Goal: Check status

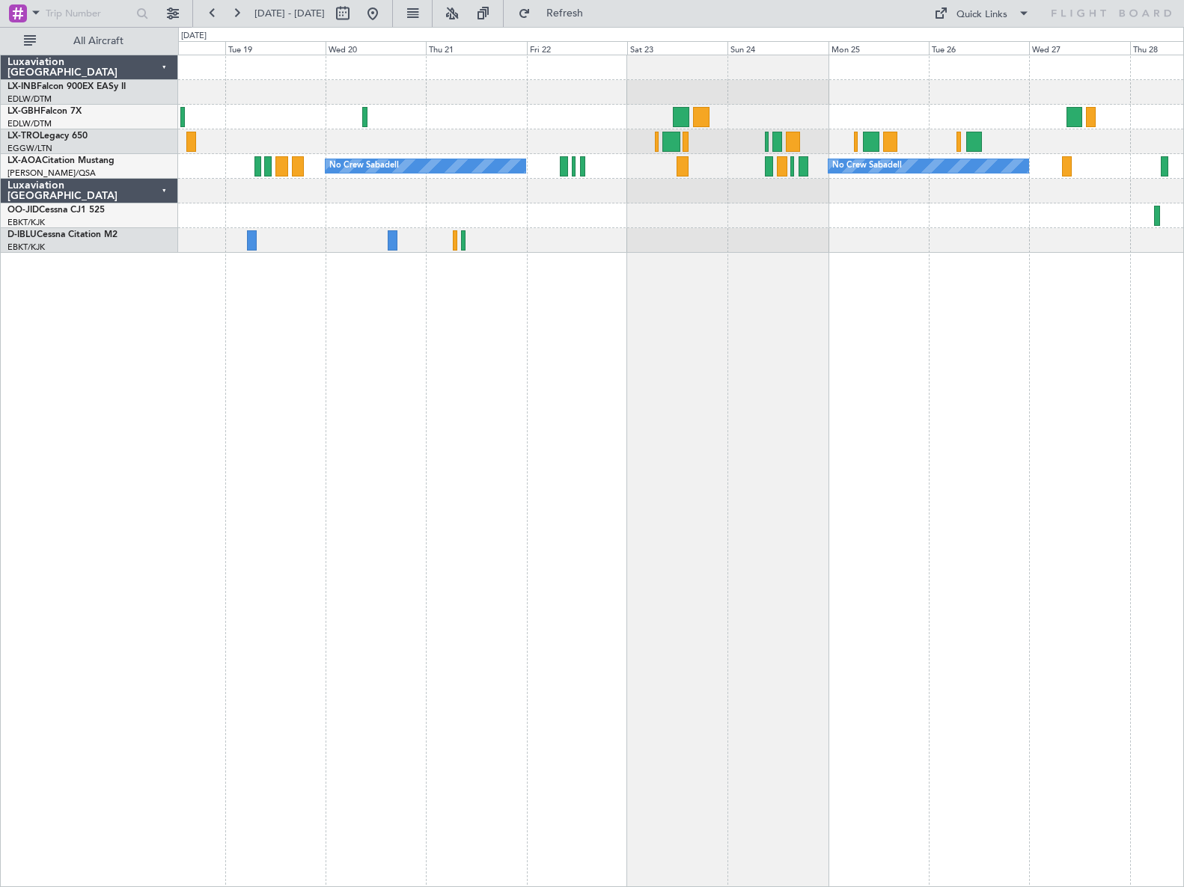
click at [278, 325] on div "No Crew Sabadell No Crew Sabadell No Crew Luxembourg (Findel)" at bounding box center [681, 471] width 1006 height 833
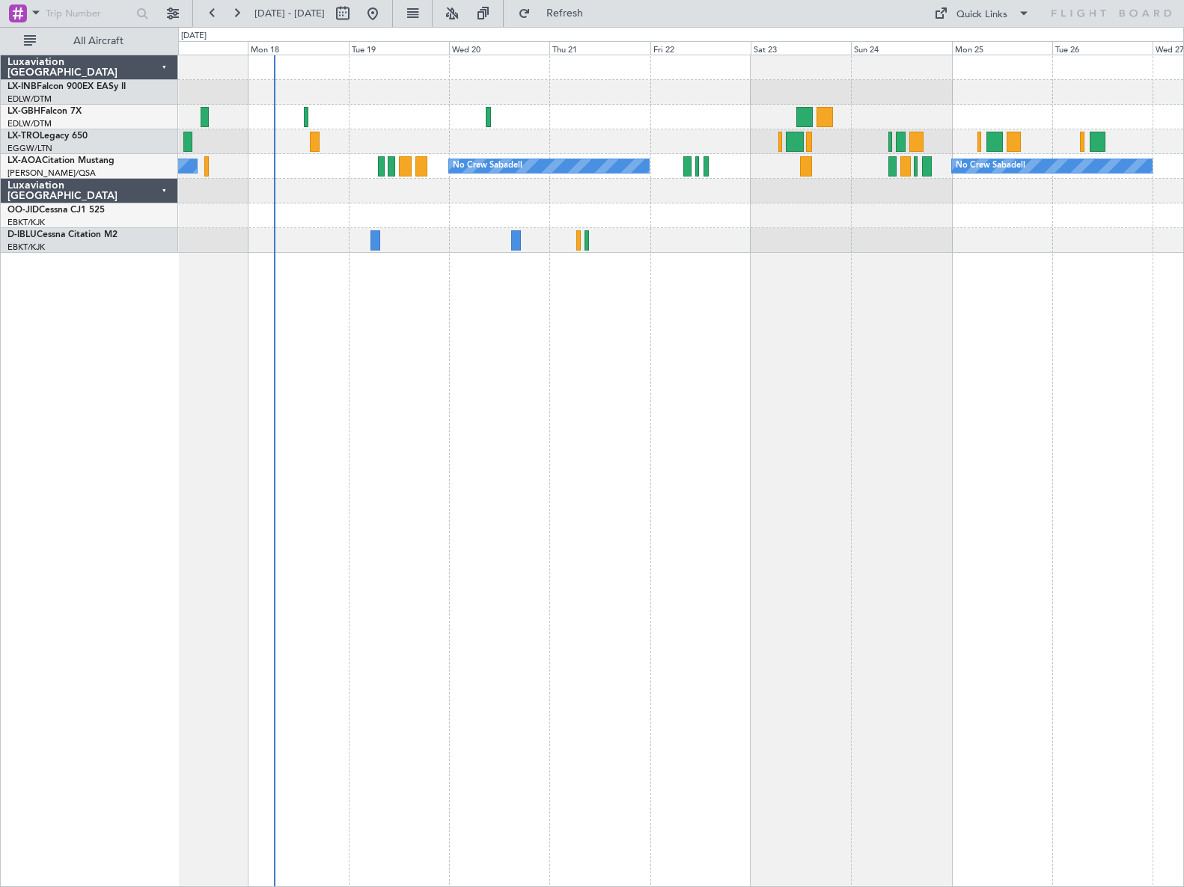
click at [707, 325] on div "No Crew Sabadell No Crew Sabadell No Crew Luxembourg (Findel)" at bounding box center [681, 471] width 1006 height 833
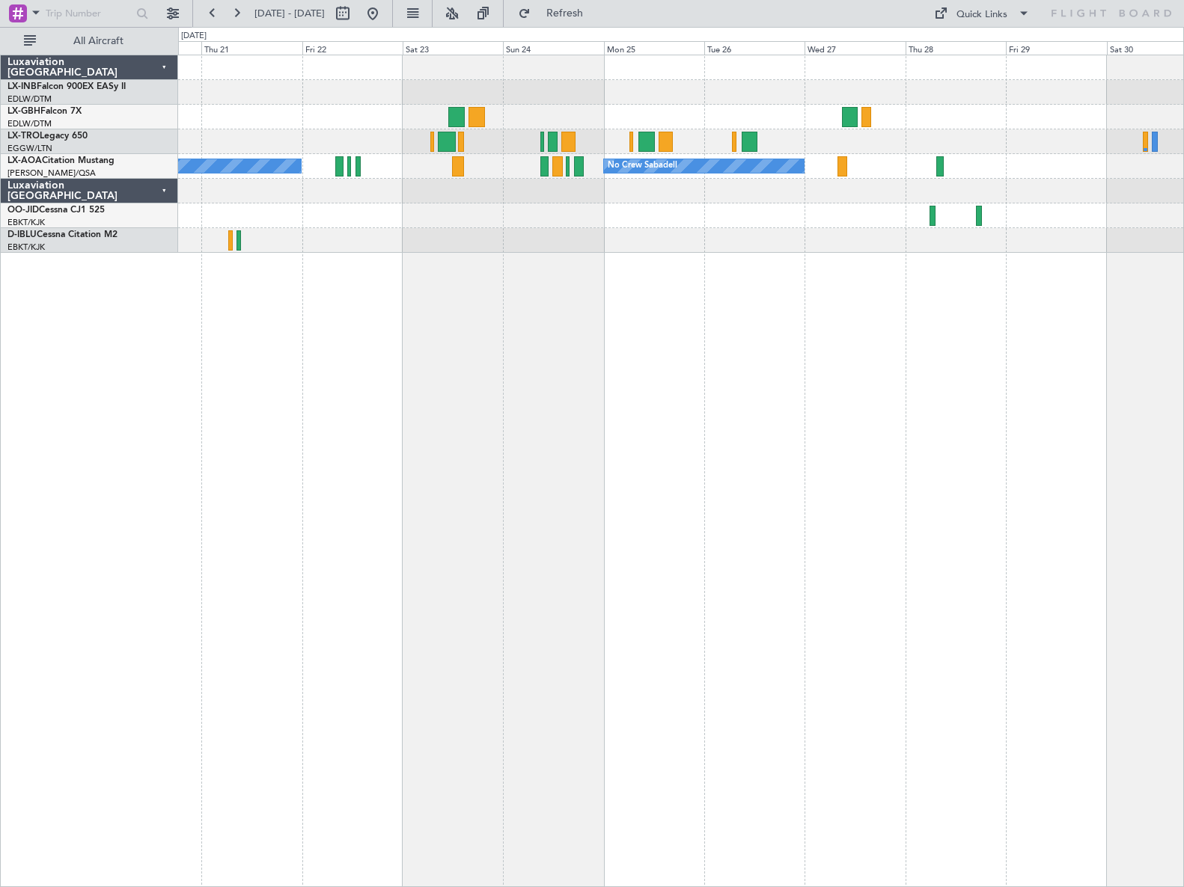
click at [434, 267] on div "No Crew Sabadell No Crew Sabadell Planned Maint [GEOGRAPHIC_DATA]-[GEOGRAPHIC_D…" at bounding box center [681, 471] width 1006 height 833
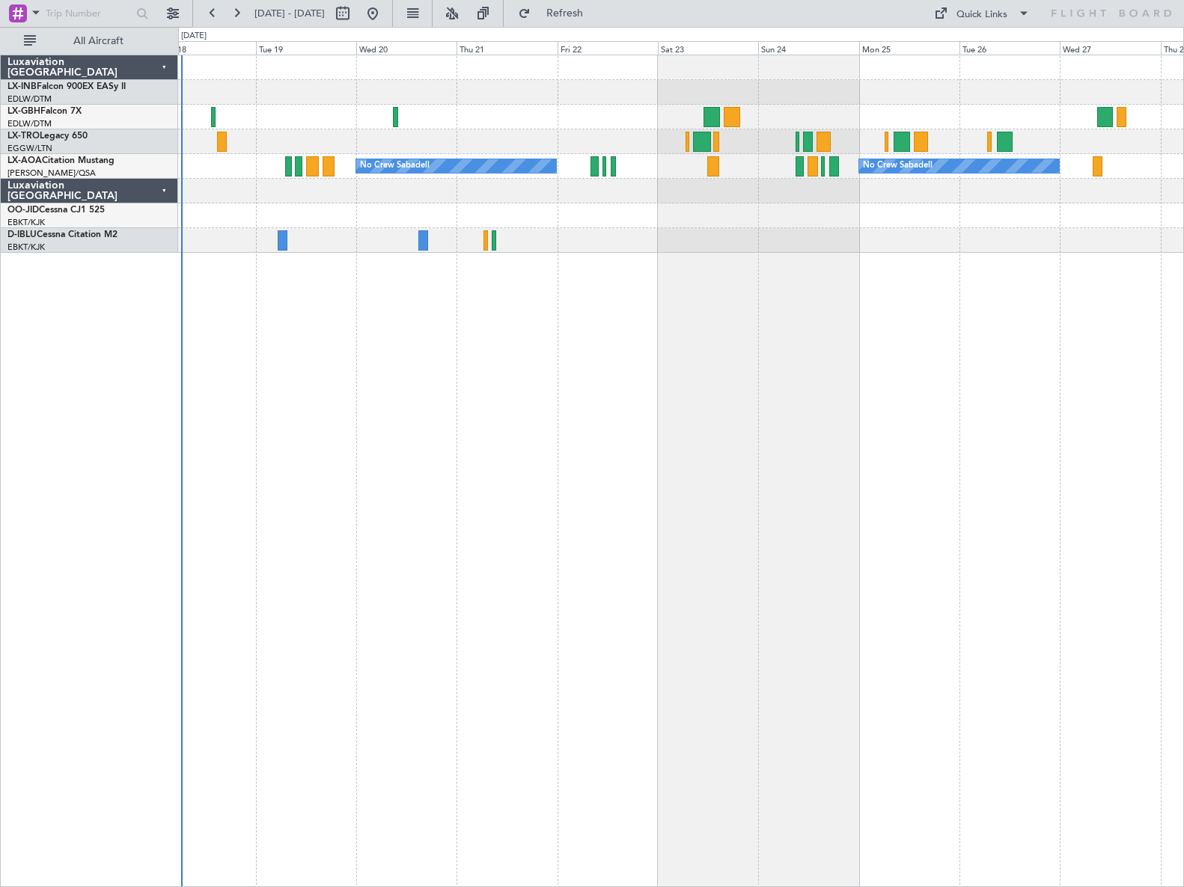
click at [707, 325] on div "No Crew Sabadell No Crew Sabadell No Crew Luxembourg (Findel)" at bounding box center [681, 471] width 1006 height 833
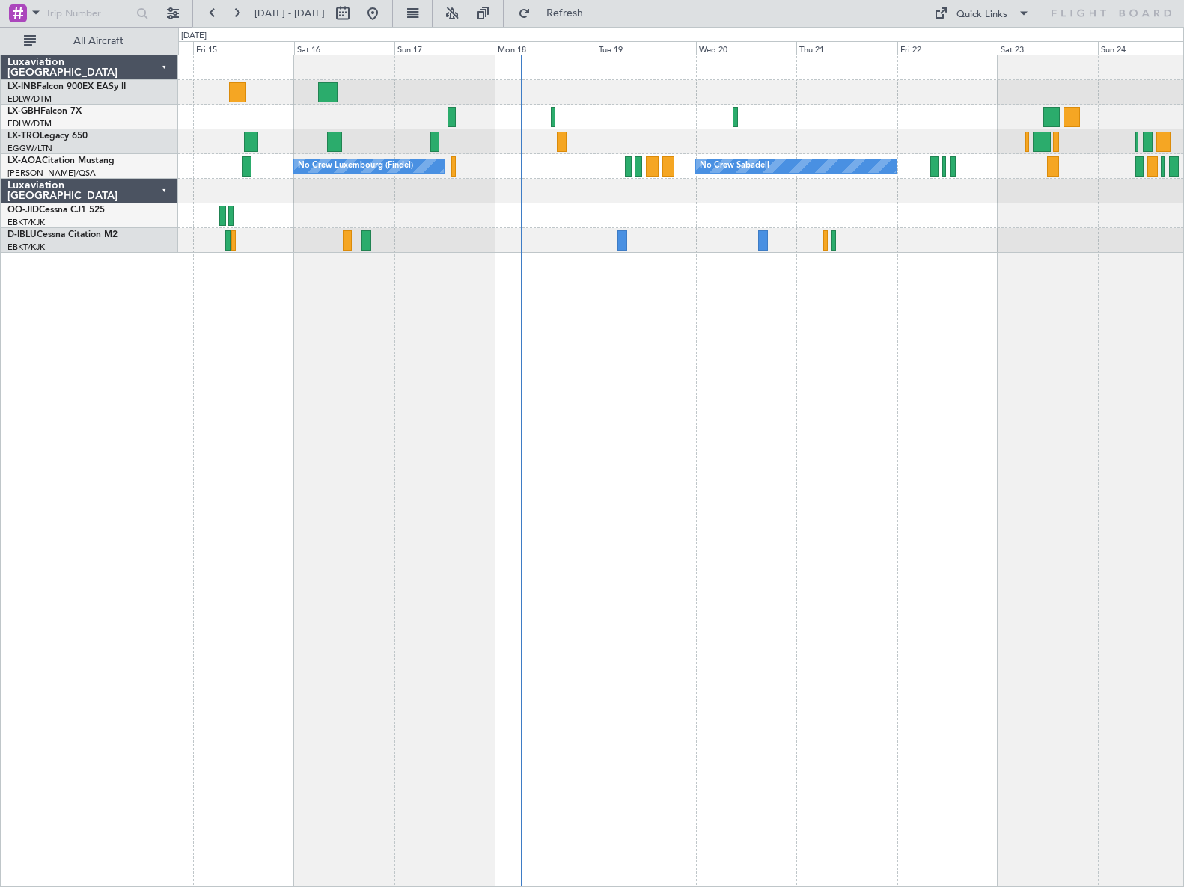
click at [707, 325] on div "Planned Maint Nice ([GEOGRAPHIC_DATA]) Unplanned Maint [GEOGRAPHIC_DATA] ([GEOG…" at bounding box center [681, 471] width 1006 height 833
click at [302, 325] on div "Planned Maint Nice ([GEOGRAPHIC_DATA]) Unplanned Maint [GEOGRAPHIC_DATA] ([GEOG…" at bounding box center [681, 471] width 1006 height 833
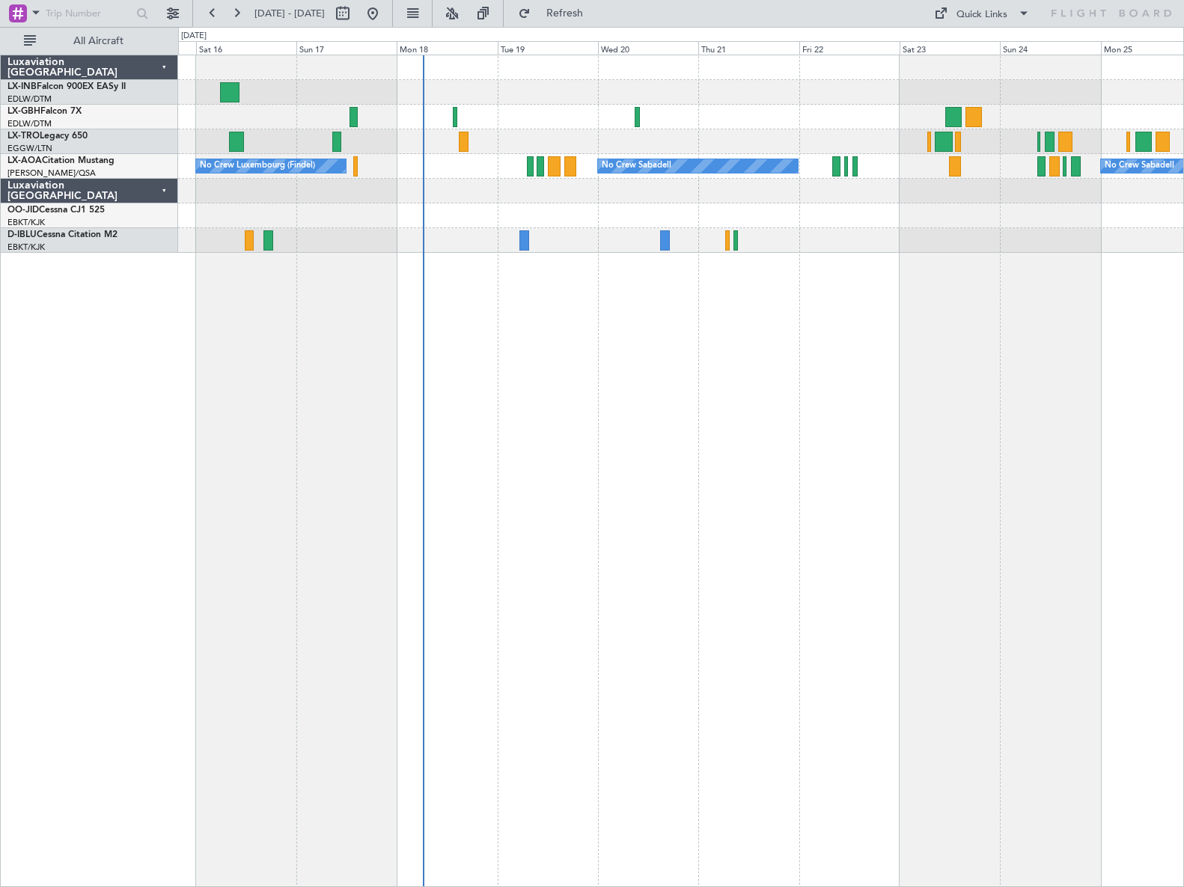
click at [630, 325] on div "Planned Maint Nice ([GEOGRAPHIC_DATA]) No Crew Sabadell No Crew Luxembourg (Fin…" at bounding box center [681, 471] width 1006 height 833
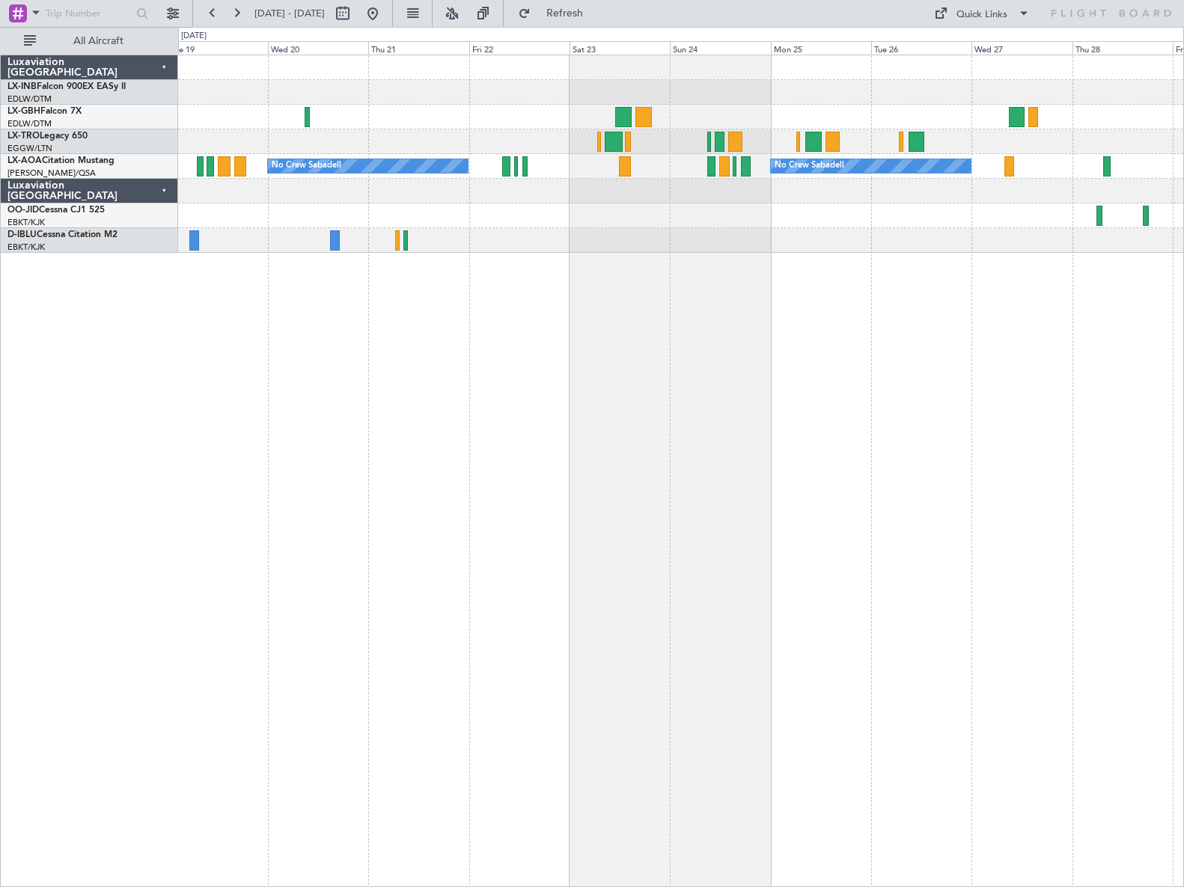
click at [560, 325] on div "No Crew Sabadell No Crew Sabadell No Crew Luxembourg (Findel)" at bounding box center [681, 471] width 1006 height 833
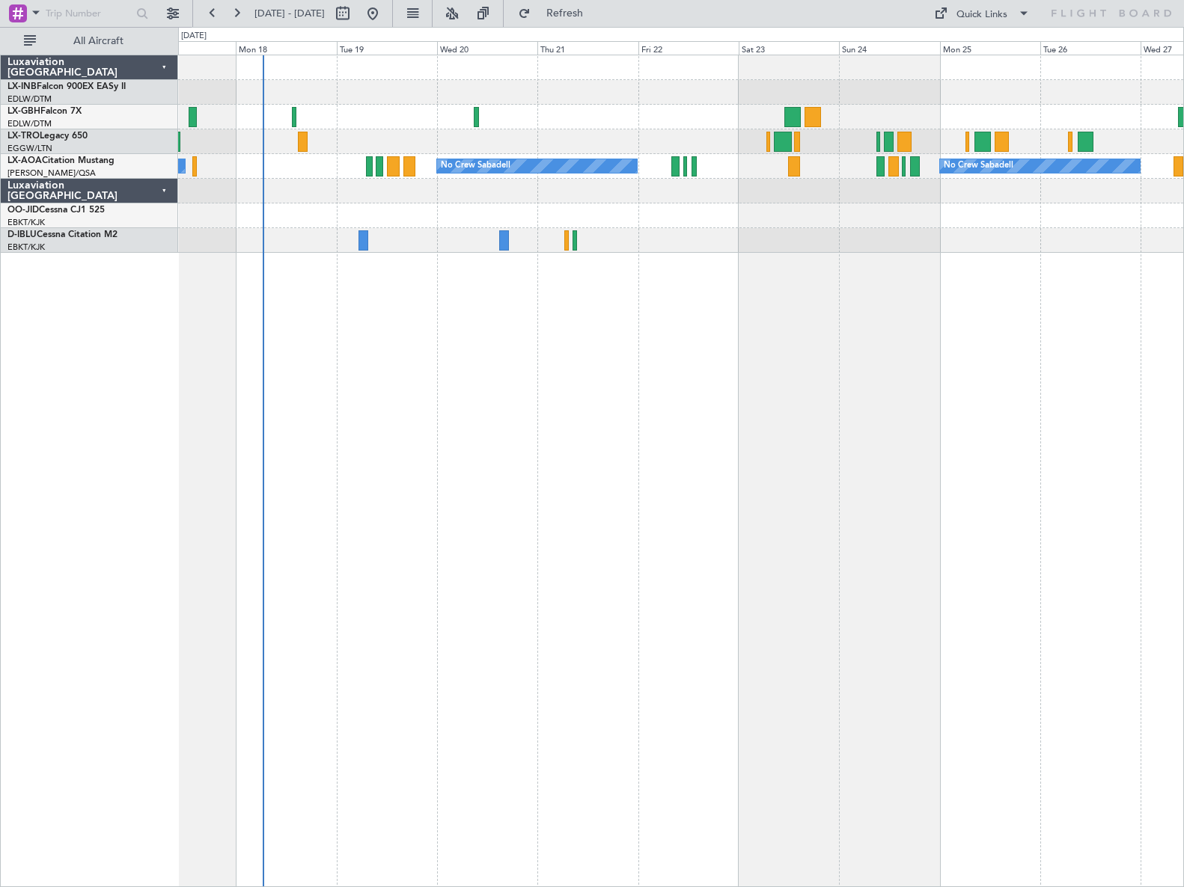
click at [510, 325] on div "No Crew Sabadell No Crew Sabadell No Crew Luxembourg (Findel)" at bounding box center [681, 471] width 1006 height 833
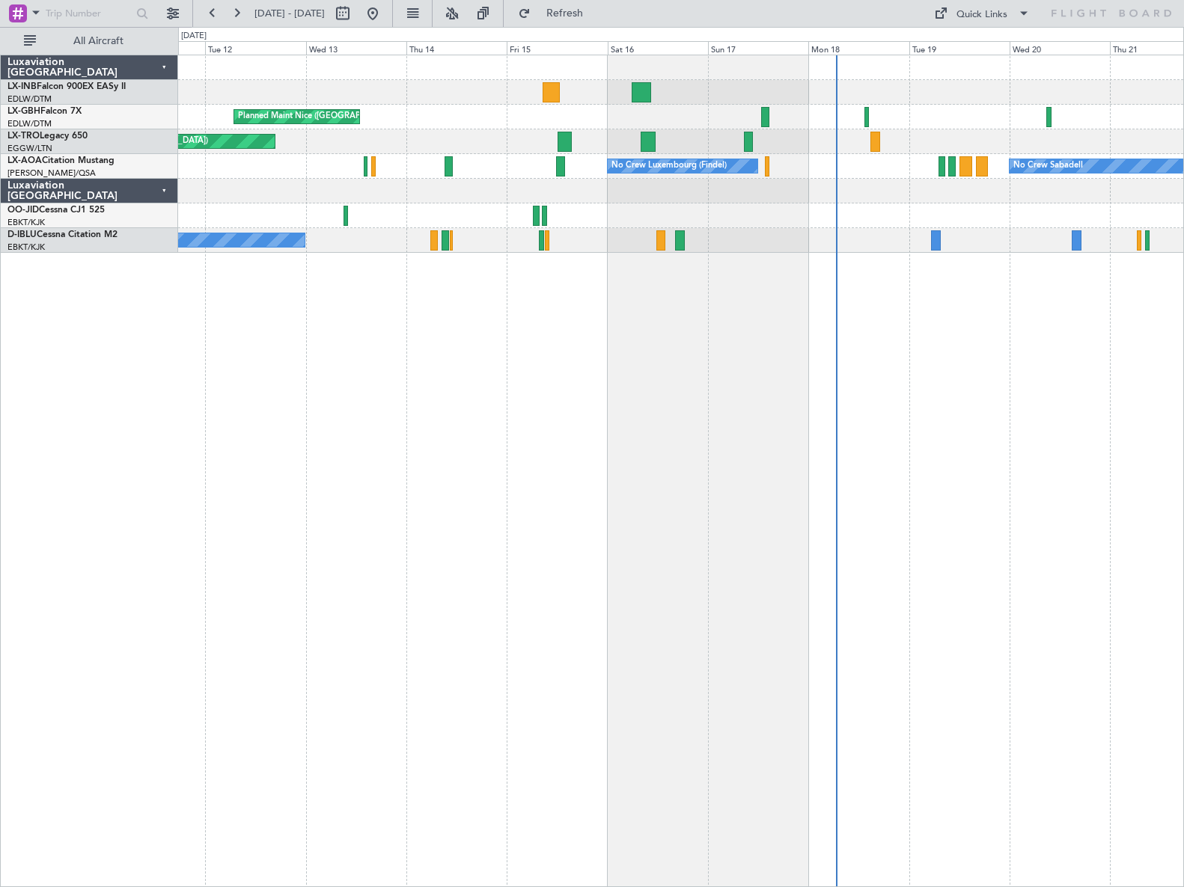
click at [707, 325] on div "Planned Maint Nice ([GEOGRAPHIC_DATA]) Unplanned Maint [GEOGRAPHIC_DATA] ([GEOG…" at bounding box center [681, 471] width 1006 height 833
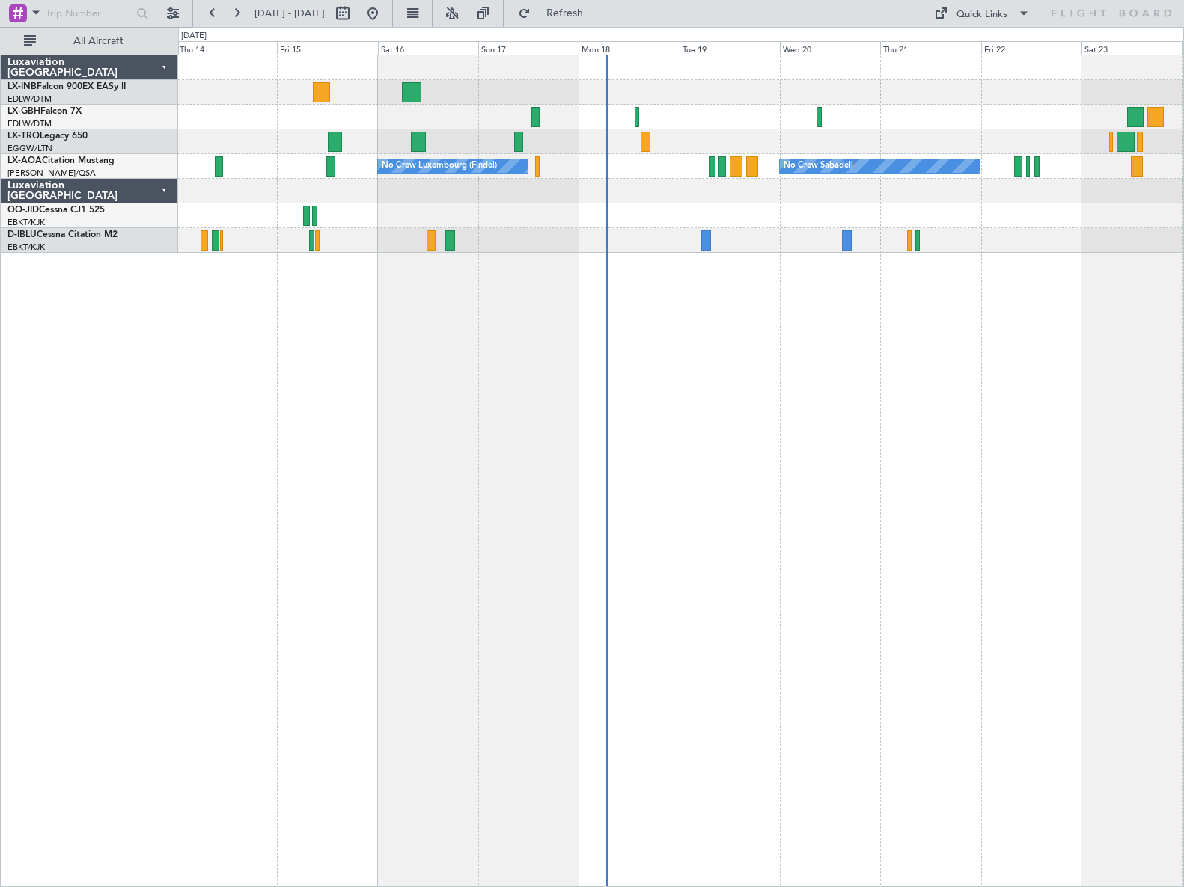
click at [531, 325] on div "Planned Maint Nice ([GEOGRAPHIC_DATA]) Unplanned Maint [GEOGRAPHIC_DATA] ([GEOG…" at bounding box center [681, 471] width 1006 height 833
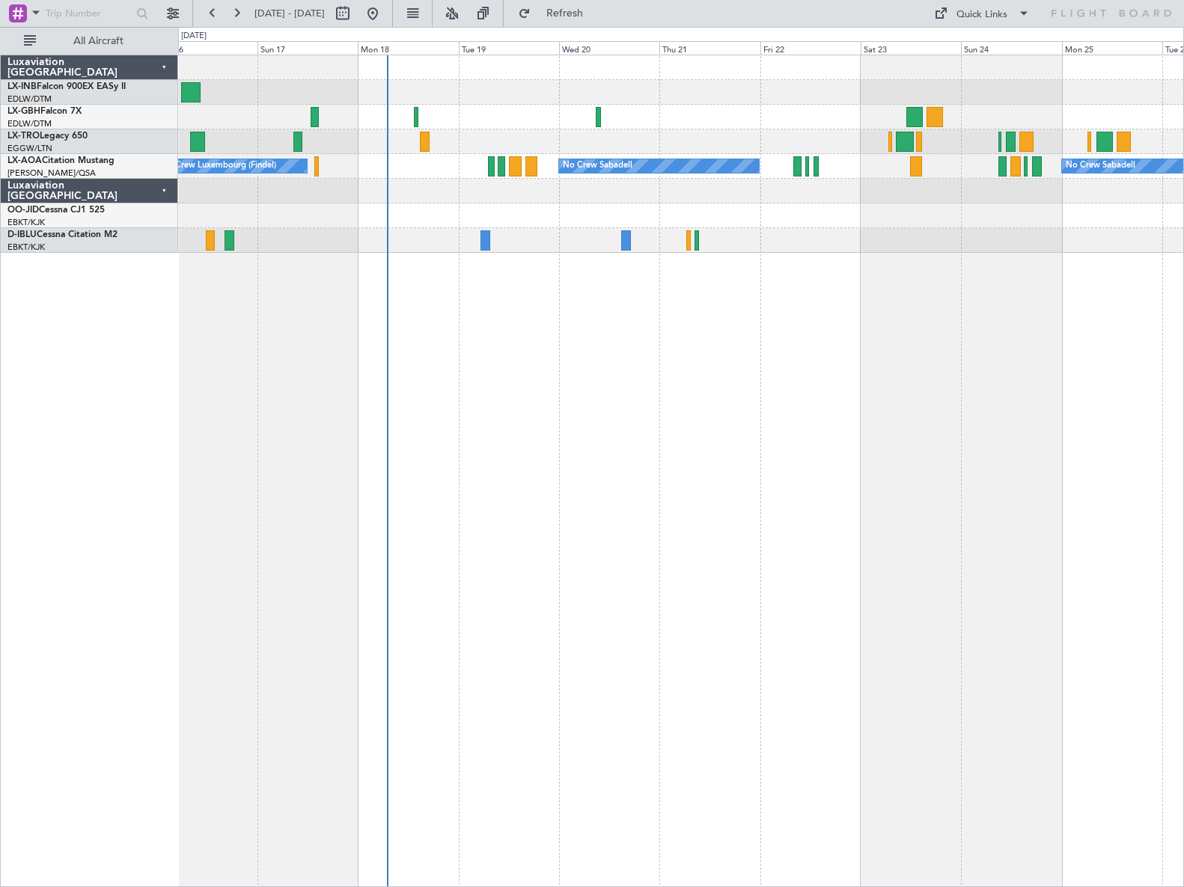
click at [707, 325] on div "No Crew Sabadell No Crew Sabadell No Crew Luxembourg (Findel)" at bounding box center [681, 471] width 1006 height 833
click at [596, 16] on span "Refresh" at bounding box center [564, 13] width 63 height 10
click at [385, 22] on button at bounding box center [373, 13] width 24 height 24
